Goal: Task Accomplishment & Management: Use online tool/utility

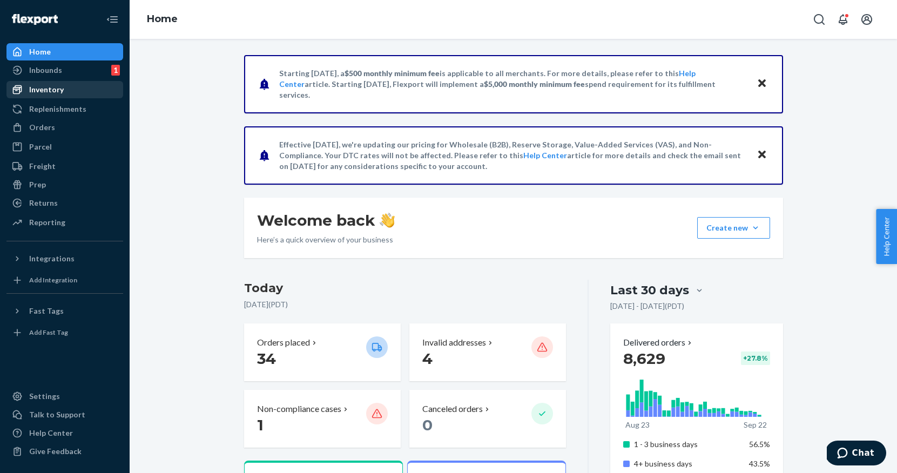
click at [65, 93] on div "Inventory" at bounding box center [65, 89] width 114 height 15
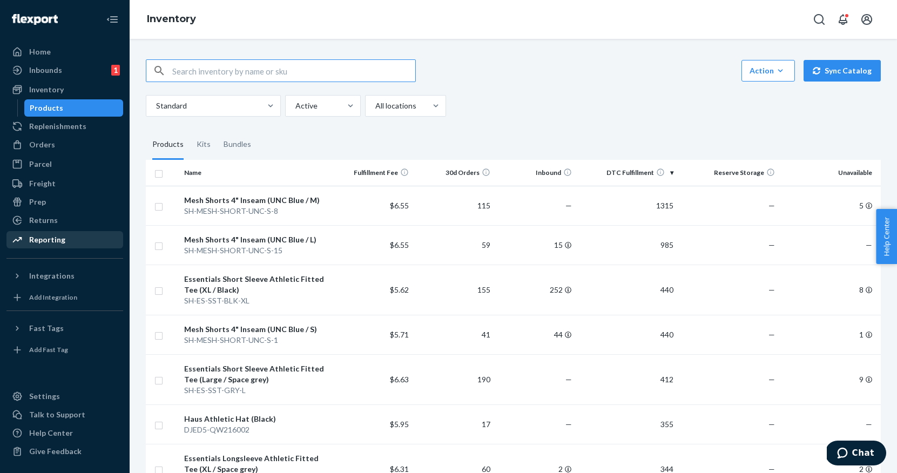
click at [63, 240] on div "Reporting" at bounding box center [47, 239] width 36 height 11
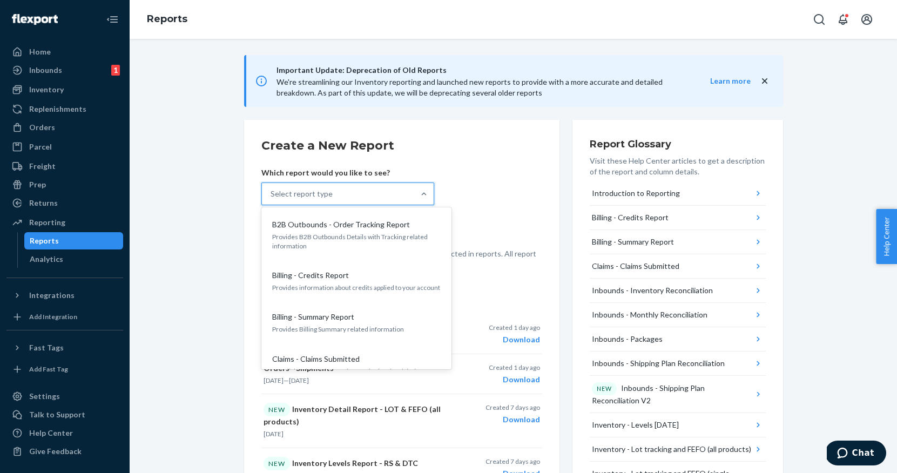
click at [358, 198] on div "Select report type" at bounding box center [338, 194] width 152 height 22
click at [272, 198] on input "option B2B Outbounds - Order Tracking Report focused, 1 of 32. 32 results avail…" at bounding box center [270, 193] width 1 height 11
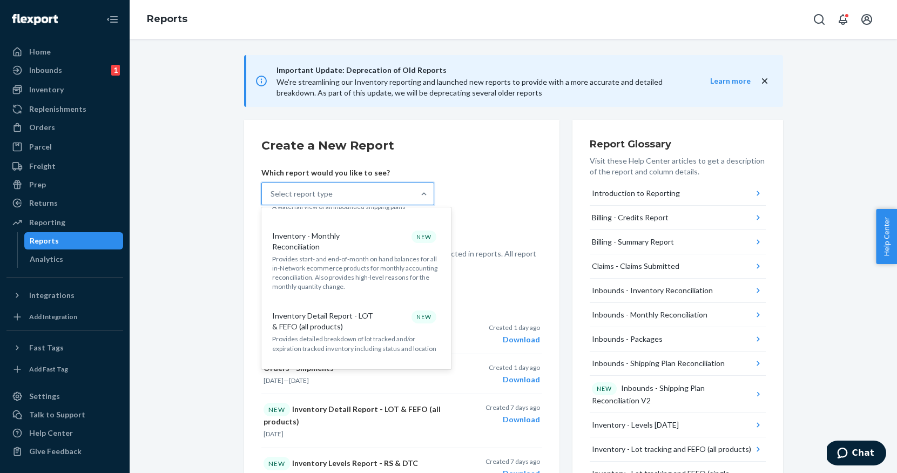
scroll to position [435, 0]
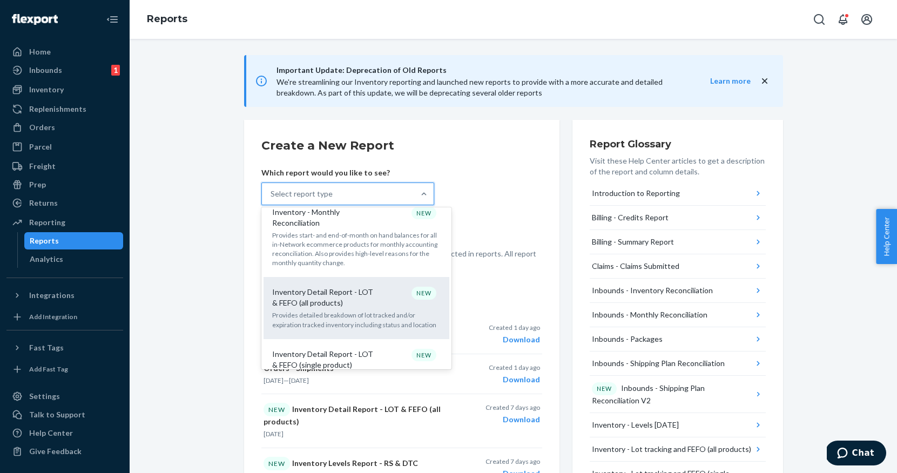
click at [387, 291] on div "Inventory Detail Report - LOT & FEFO (all products) NEW Provides detailed break…" at bounding box center [356, 307] width 173 height 53
click at [272, 199] on input "option Inventory Detail Report - LOT & FEFO (all products) focused, 11 of 32. 3…" at bounding box center [270, 193] width 1 height 11
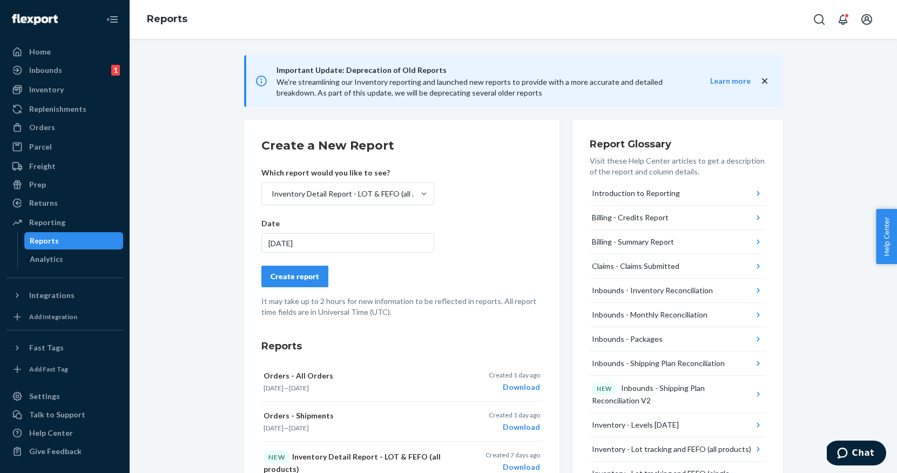
click at [299, 242] on div "[DATE]" at bounding box center [347, 242] width 173 height 19
click at [294, 270] on button "Create report" at bounding box center [294, 277] width 67 height 22
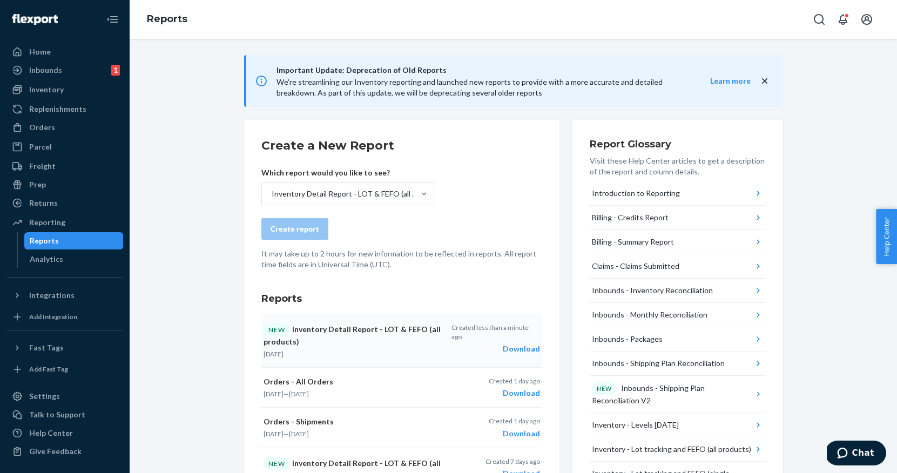
click at [513, 343] on div "Download" at bounding box center [495, 348] width 88 height 11
